Goal: Navigation & Orientation: Go to known website

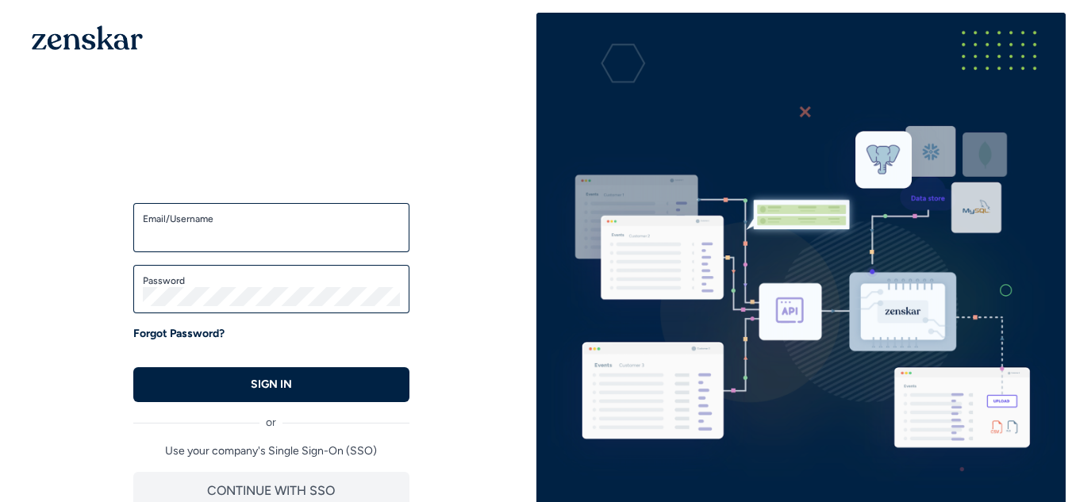
type input "**********"
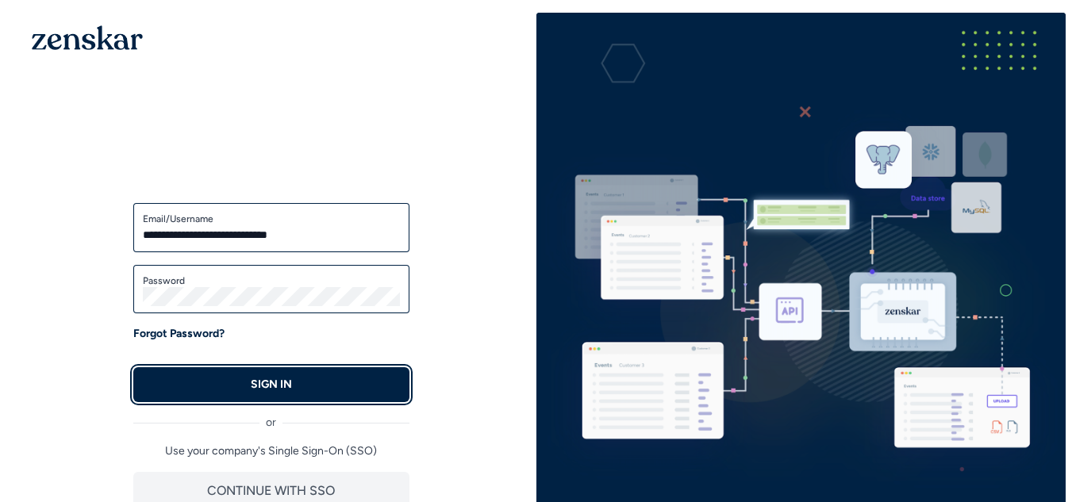
click at [328, 371] on button "SIGN IN" at bounding box center [271, 385] width 276 height 35
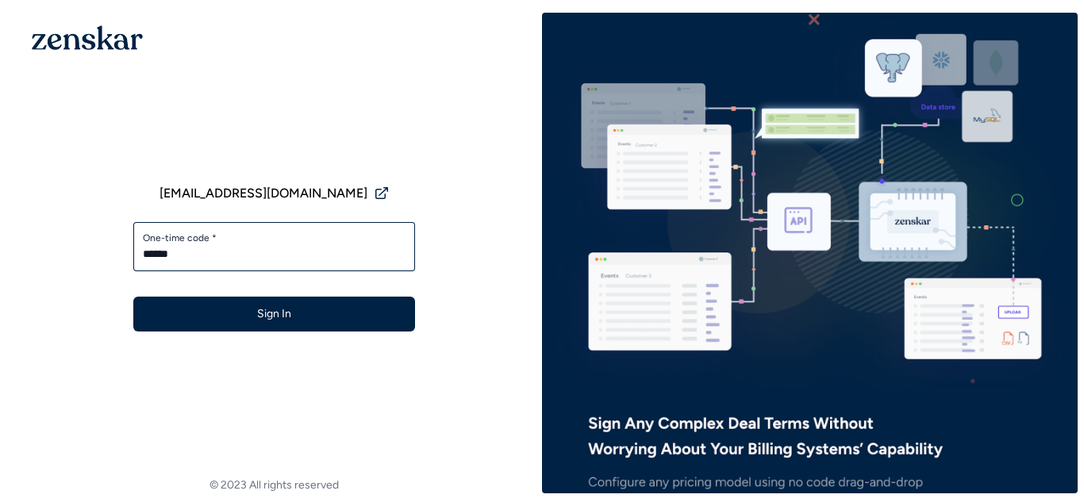
type input "******"
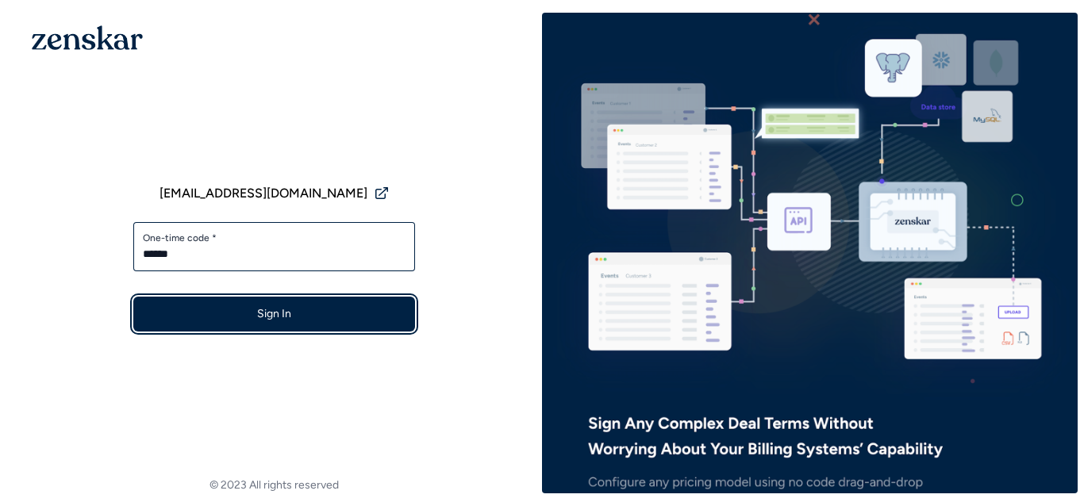
click at [266, 314] on button "Sign In" at bounding box center [274, 314] width 282 height 35
